Goal: Communication & Community: Ask a question

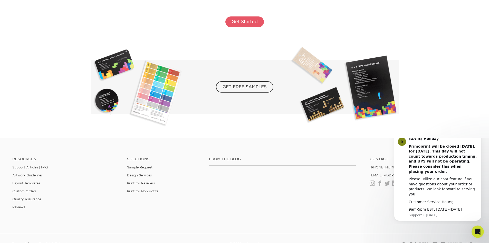
scroll to position [947, 0]
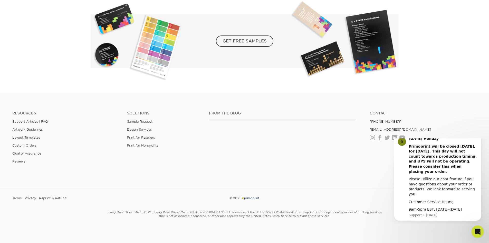
click at [393, 138] on html "S [DATE] Holiday Primoprint will be closed [DATE], for [DATE]. This day will no…" at bounding box center [437, 180] width 103 height 85
click at [393, 137] on link "LinkedIn" at bounding box center [394, 137] width 5 height 4
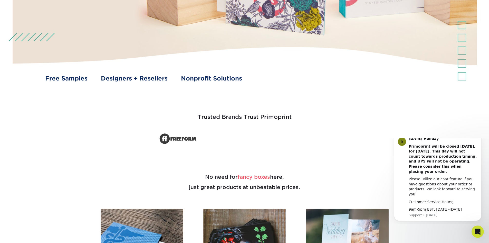
scroll to position [0, 0]
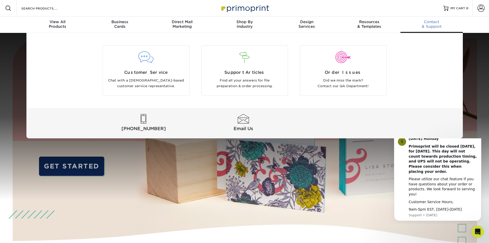
click at [429, 23] on span "Contact" at bounding box center [431, 22] width 62 height 5
click at [241, 71] on span "Support Articles" at bounding box center [244, 72] width 79 height 6
click at [150, 74] on span "Customer Service" at bounding box center [146, 72] width 79 height 6
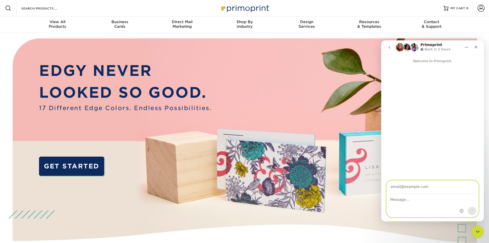
click at [414, 187] on input "Your email" at bounding box center [433, 186] width 86 height 13
paste input "[EMAIL_ADDRESS][DOMAIN_NAME]"
type input "[EMAIL_ADDRESS][DOMAIN_NAME]"
click at [409, 198] on textarea "Message…" at bounding box center [433, 198] width 92 height 9
click at [409, 200] on textarea "Message…" at bounding box center [433, 198] width 92 height 9
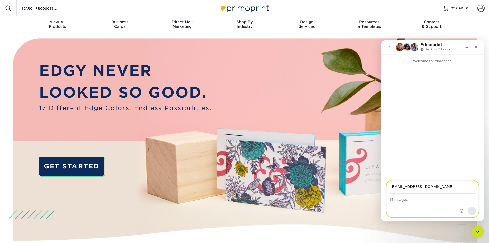
paste textarea "Hi, I am the editor of [DOMAIN_NAME], a leading platform offering hybrid worksp…"
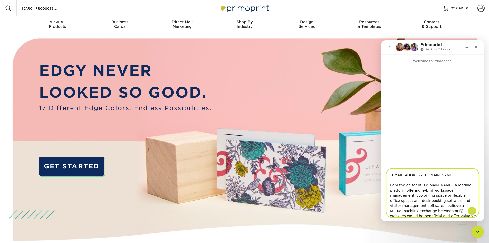
scroll to position [20, 0]
type textarea "Hi, I am the editor of [DOMAIN_NAME], a leading platform offering hybrid worksp…"
click at [473, 210] on icon "Send a message…" at bounding box center [472, 210] width 4 height 4
